Goal: Find specific page/section

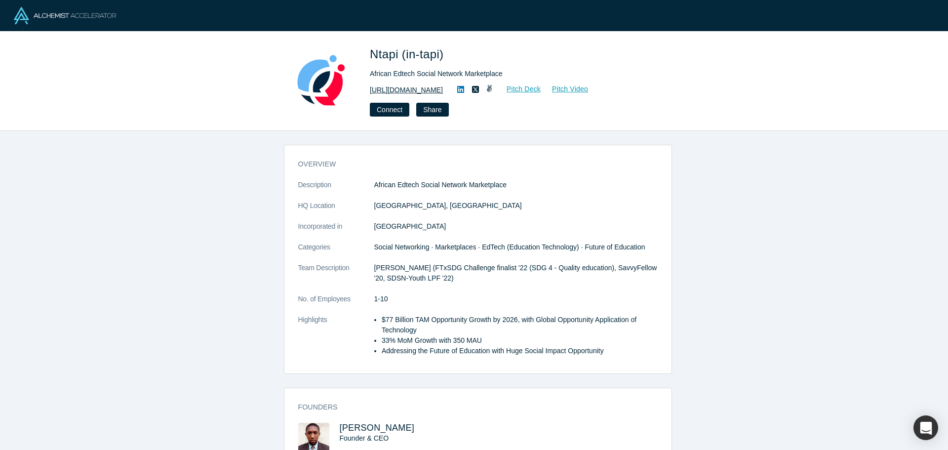
drag, startPoint x: 0, startPoint y: 0, endPoint x: 436, endPoint y: 92, distance: 445.4
click at [436, 92] on link "[URL][DOMAIN_NAME]" at bounding box center [406, 90] width 73 height 10
